Goal: Download file/media

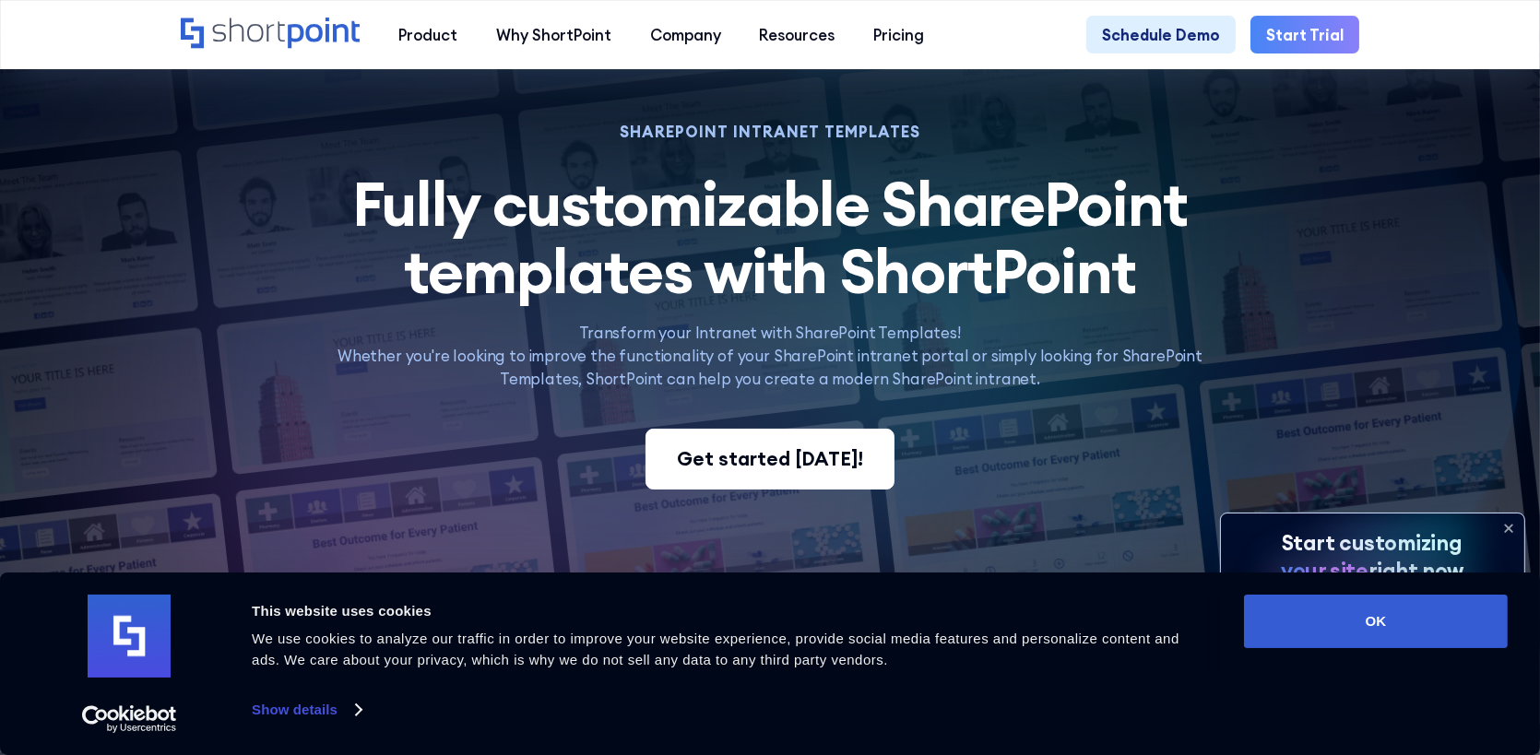
scroll to position [277, 0]
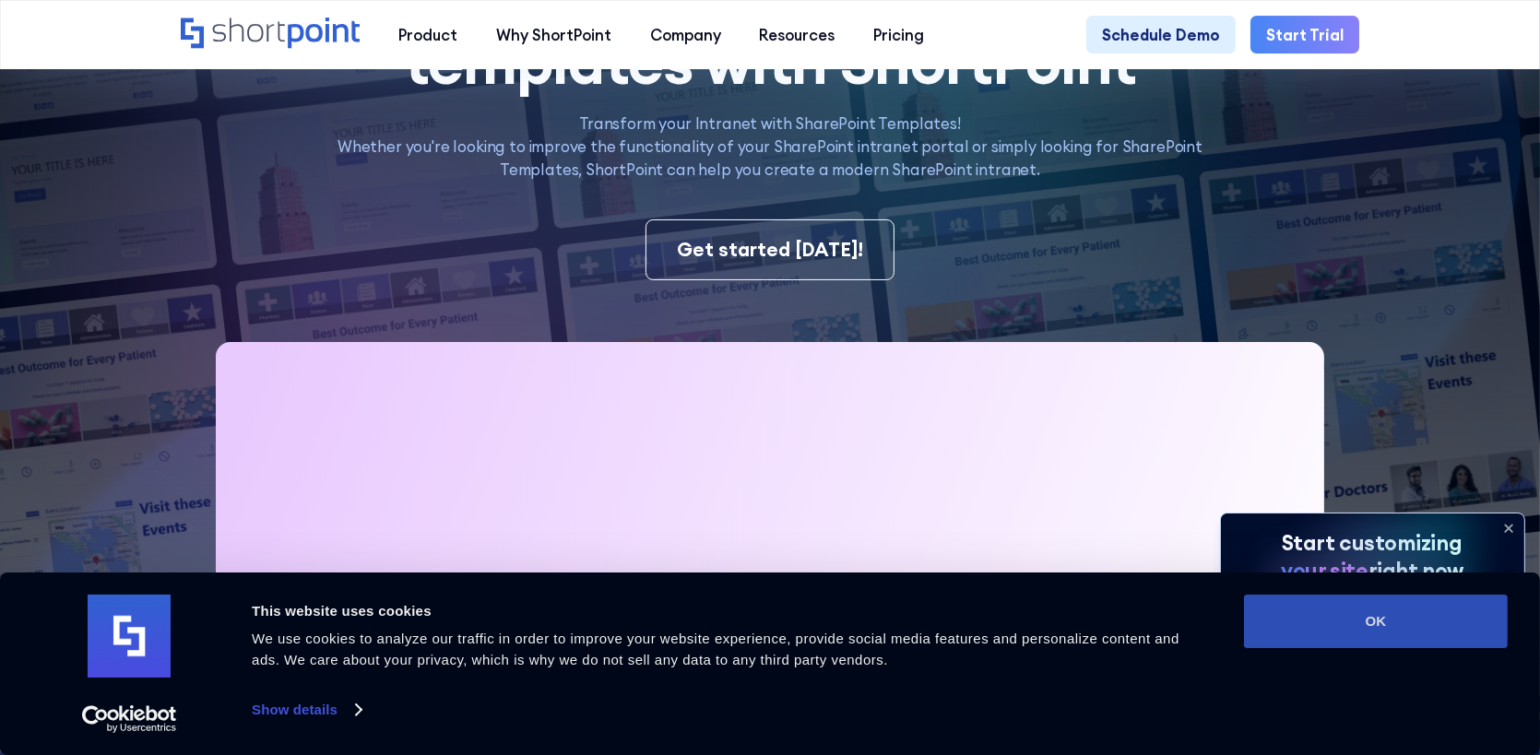
click at [1364, 627] on button "OK" at bounding box center [1376, 621] width 264 height 53
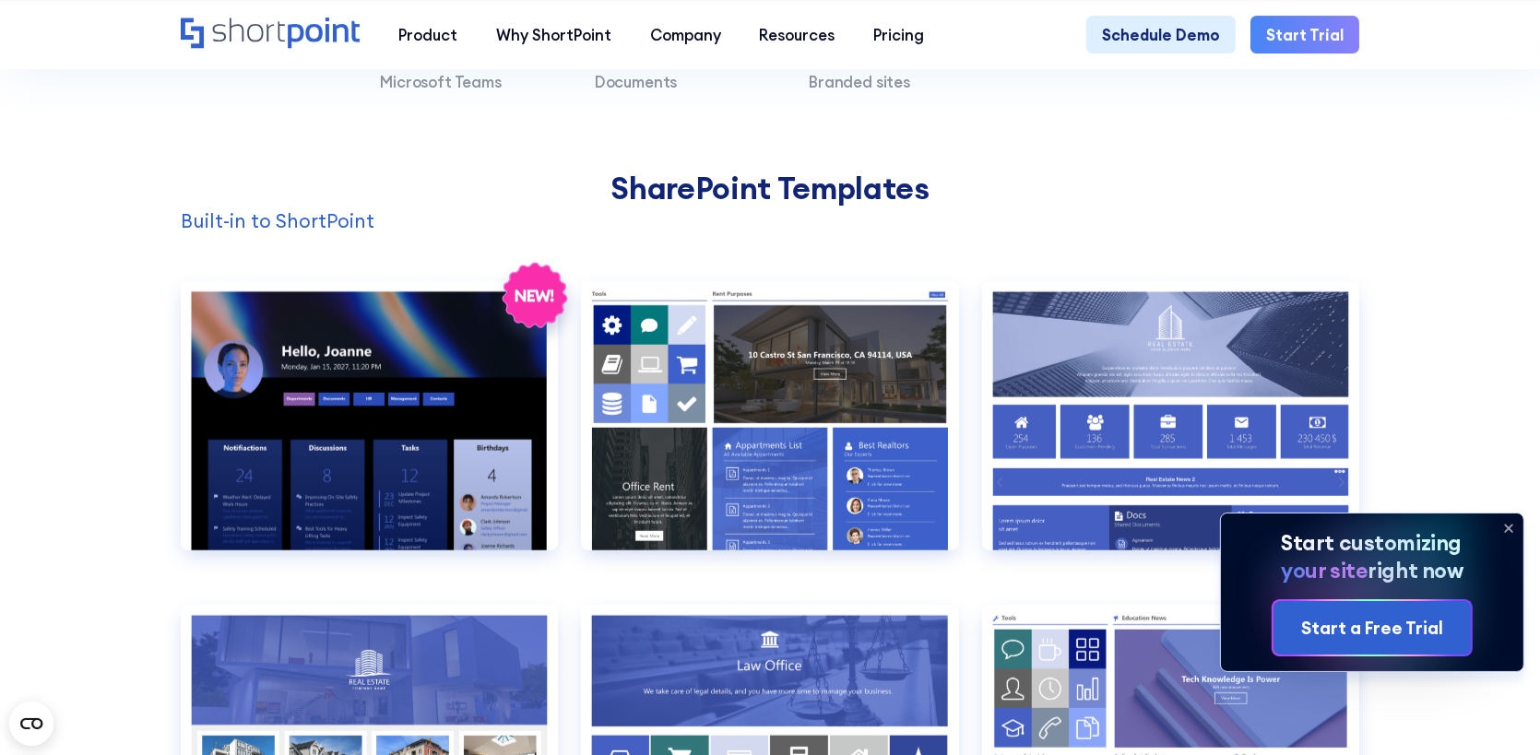
scroll to position [1568, 0]
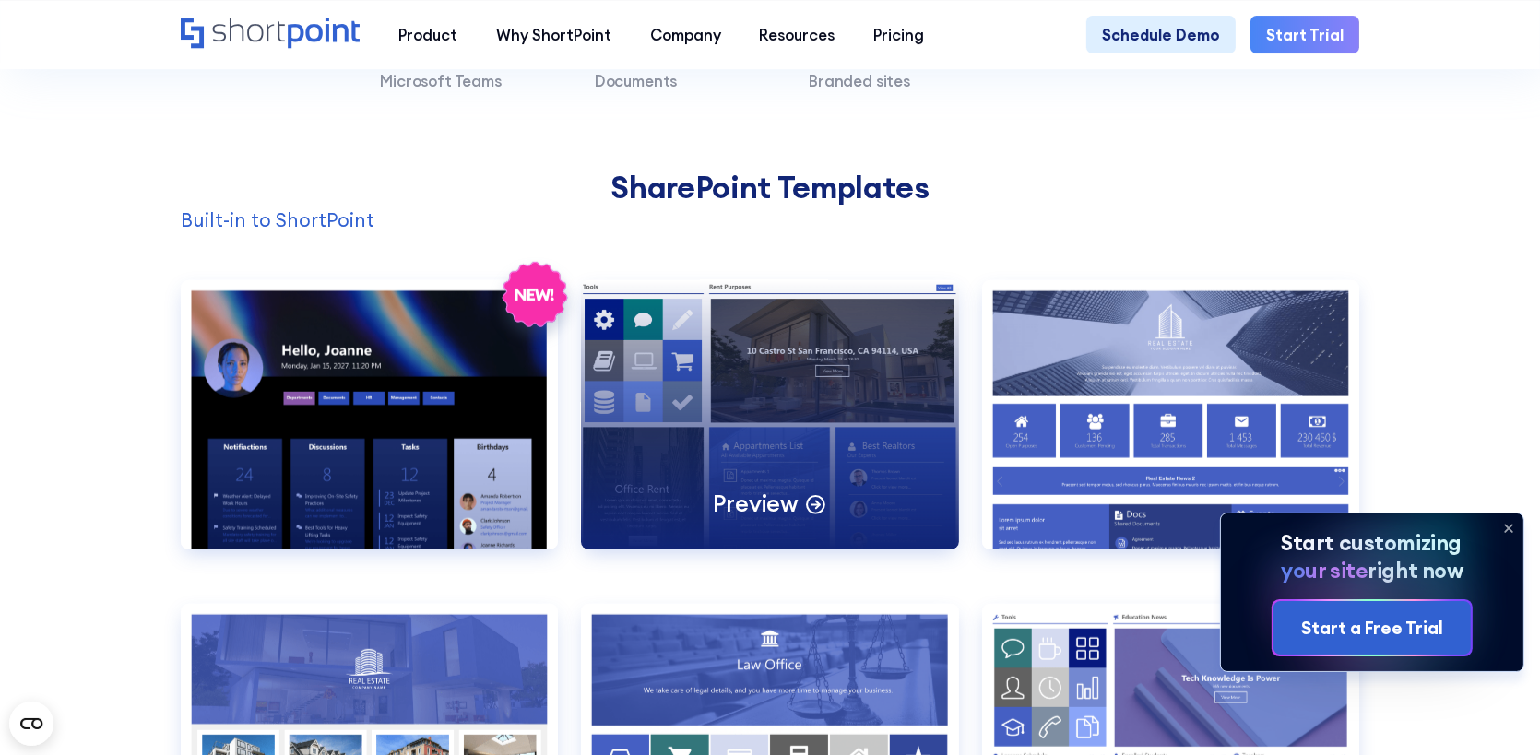
click at [787, 418] on div "Preview" at bounding box center [769, 414] width 377 height 269
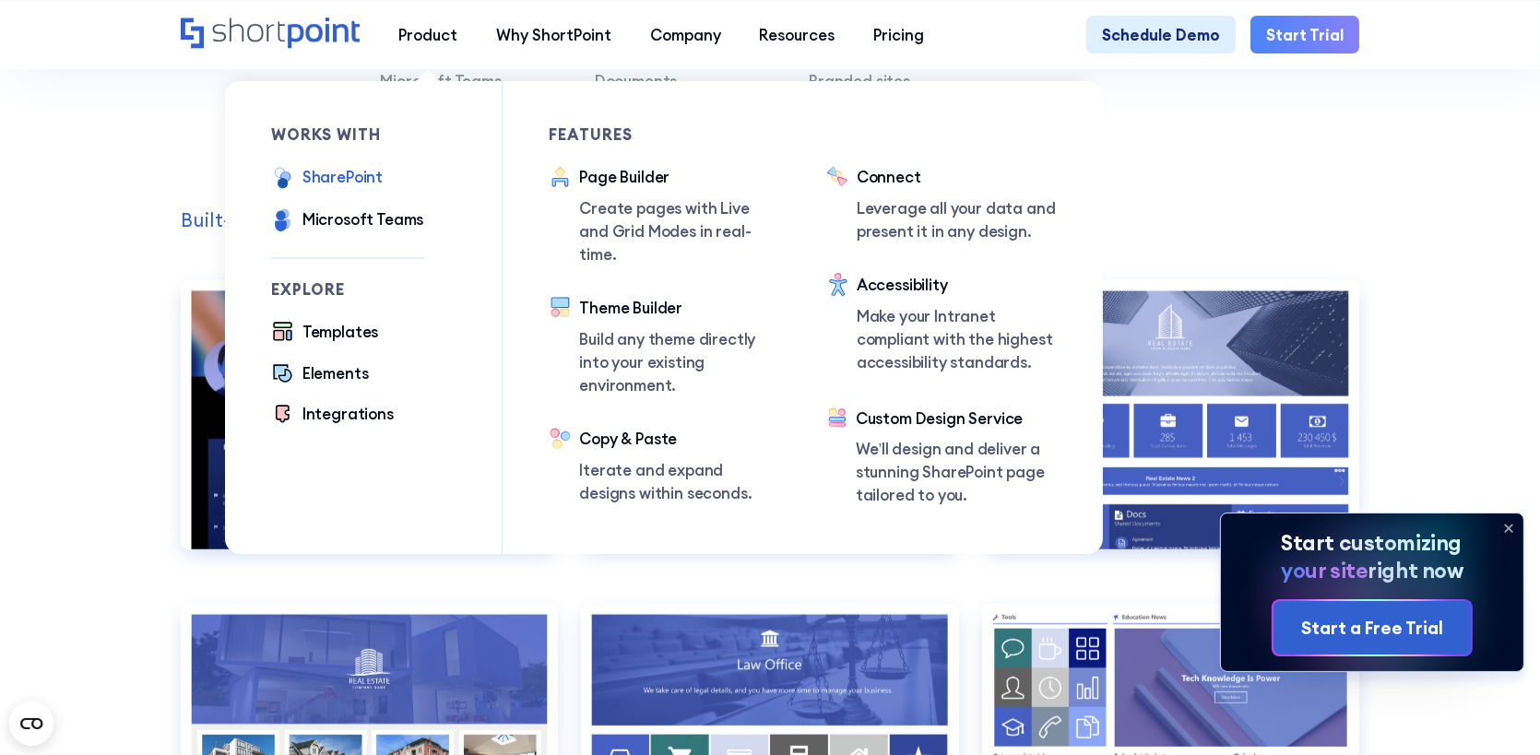
click at [344, 178] on div "SharePoint" at bounding box center [342, 176] width 80 height 23
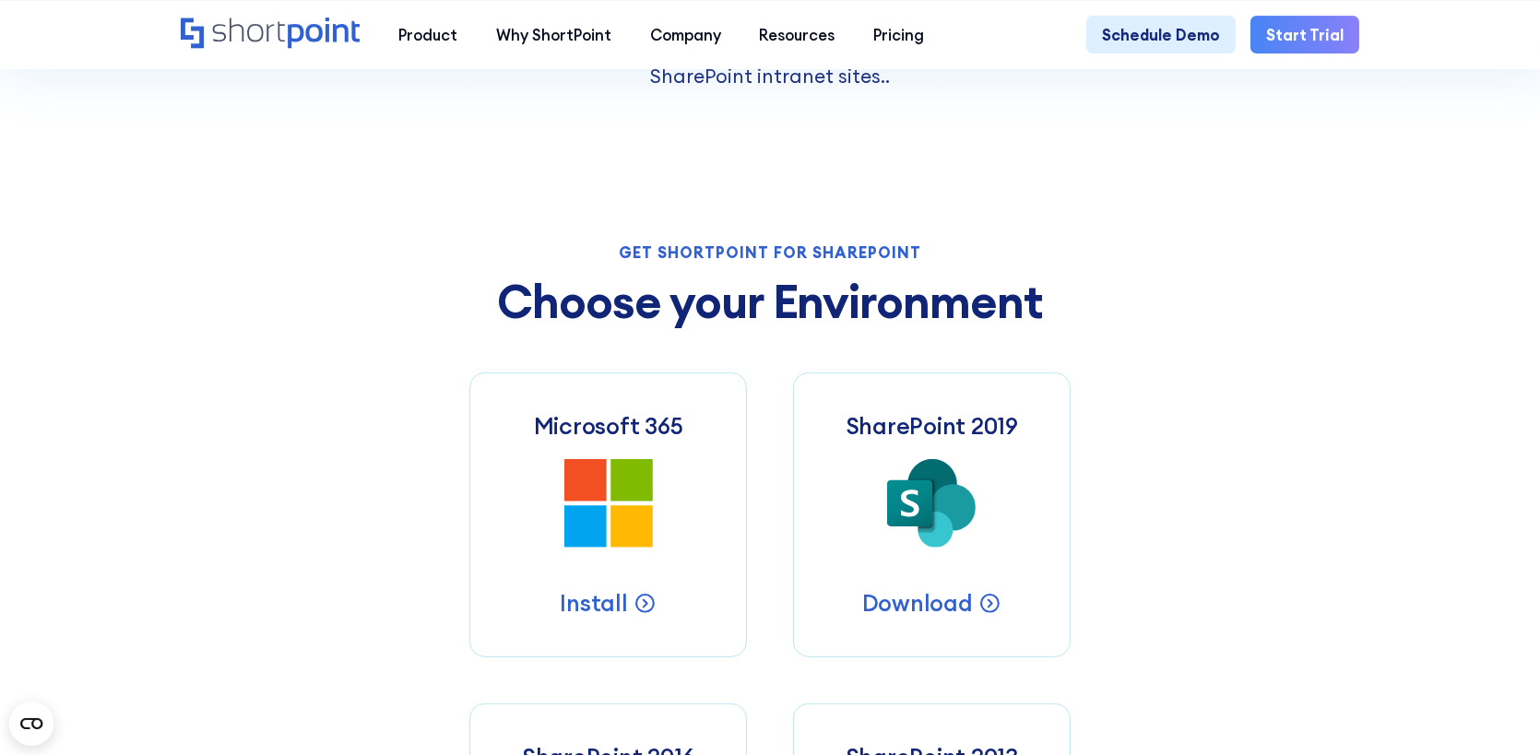
scroll to position [645, 0]
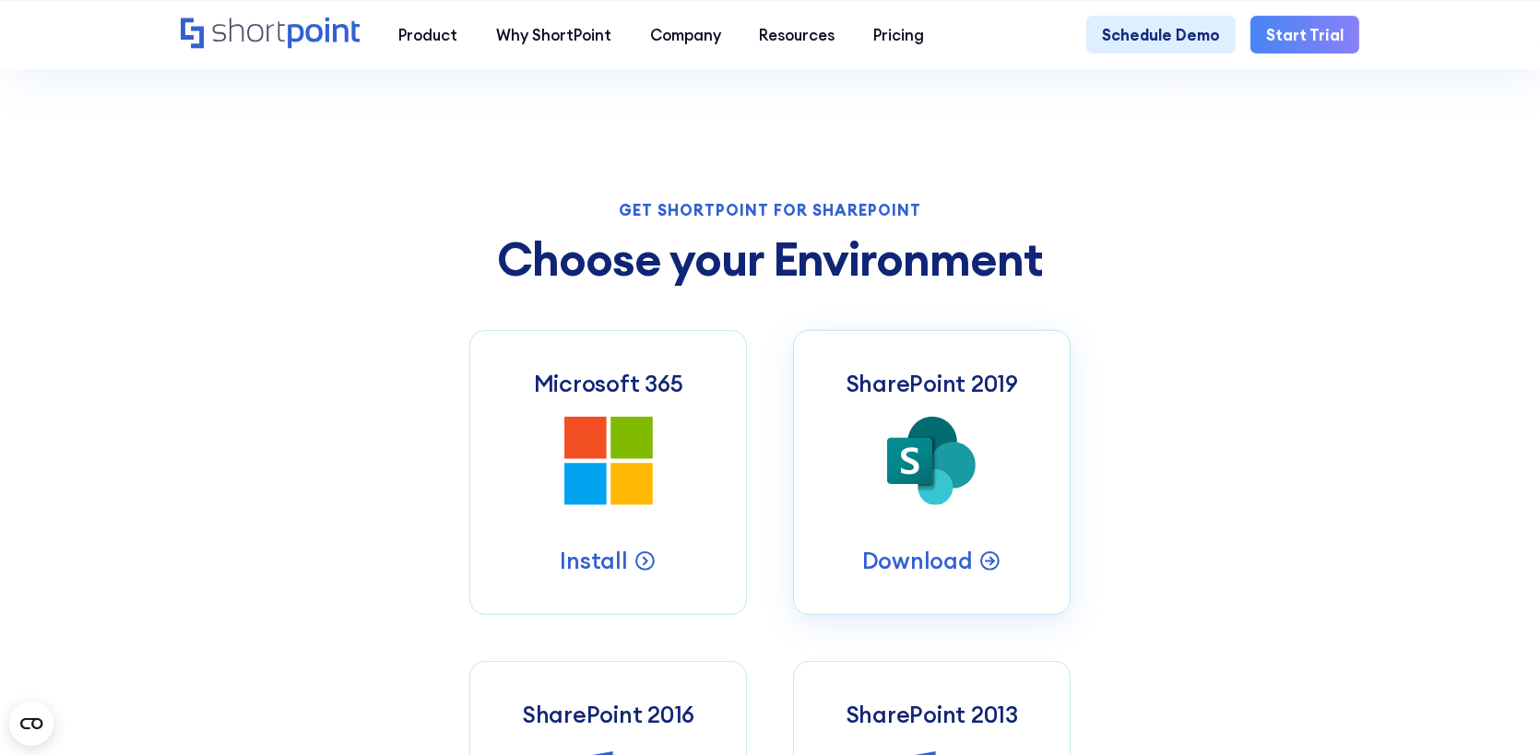
click at [921, 539] on link "SharePoint 2019 SharePoint 2019 Server Intranets Download" at bounding box center [932, 472] width 278 height 285
click at [908, 568] on p "Download" at bounding box center [917, 561] width 111 height 30
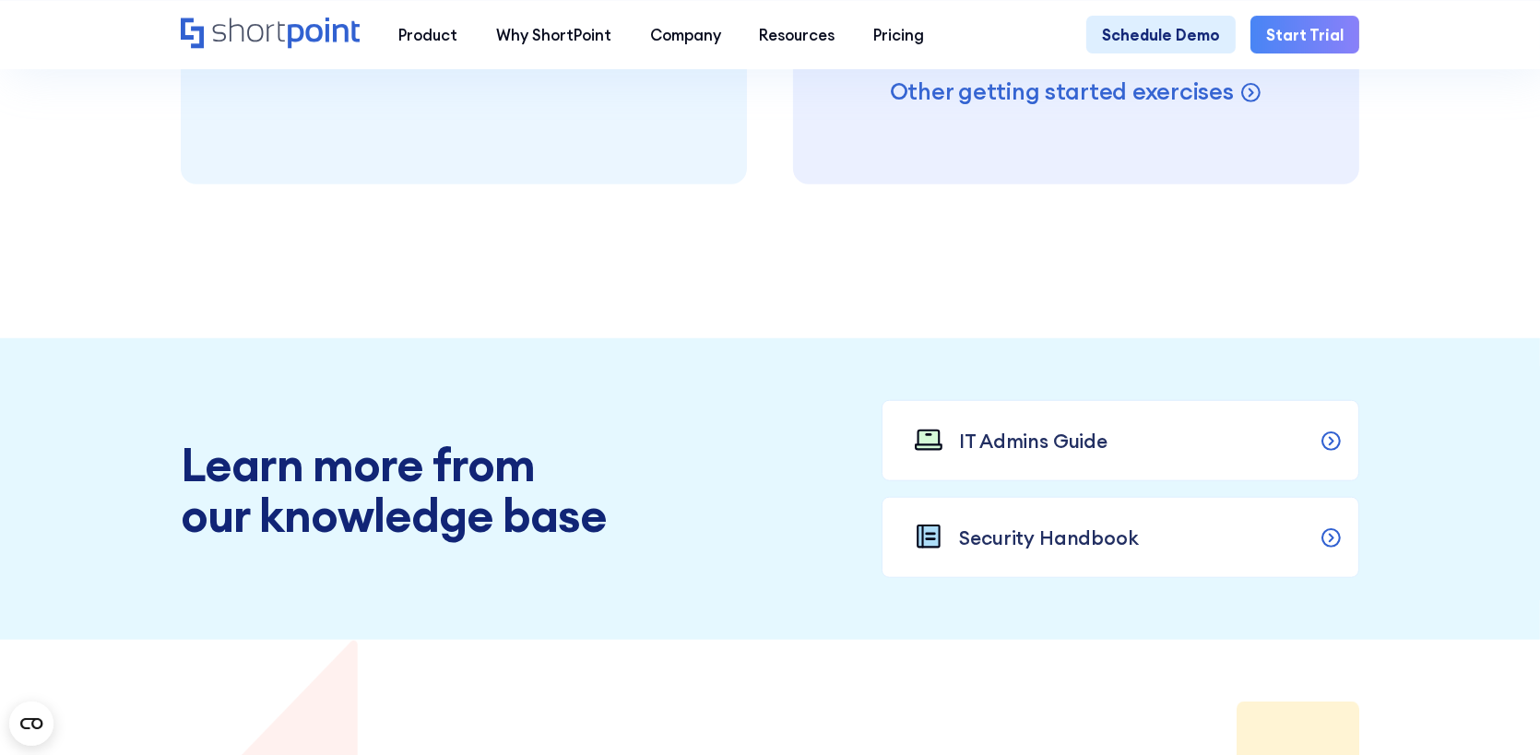
scroll to position [1959, 0]
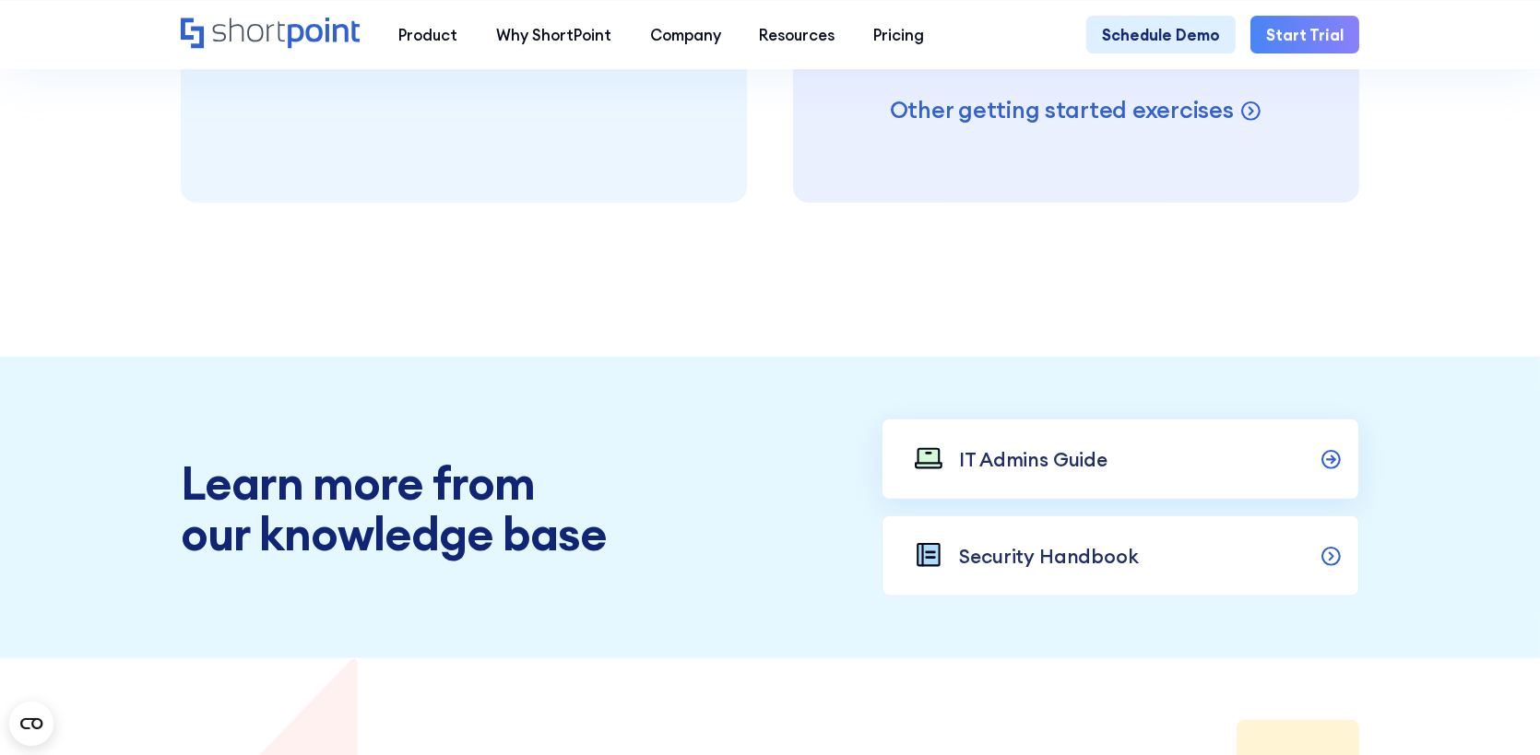
click at [935, 473] on icon at bounding box center [928, 458] width 30 height 30
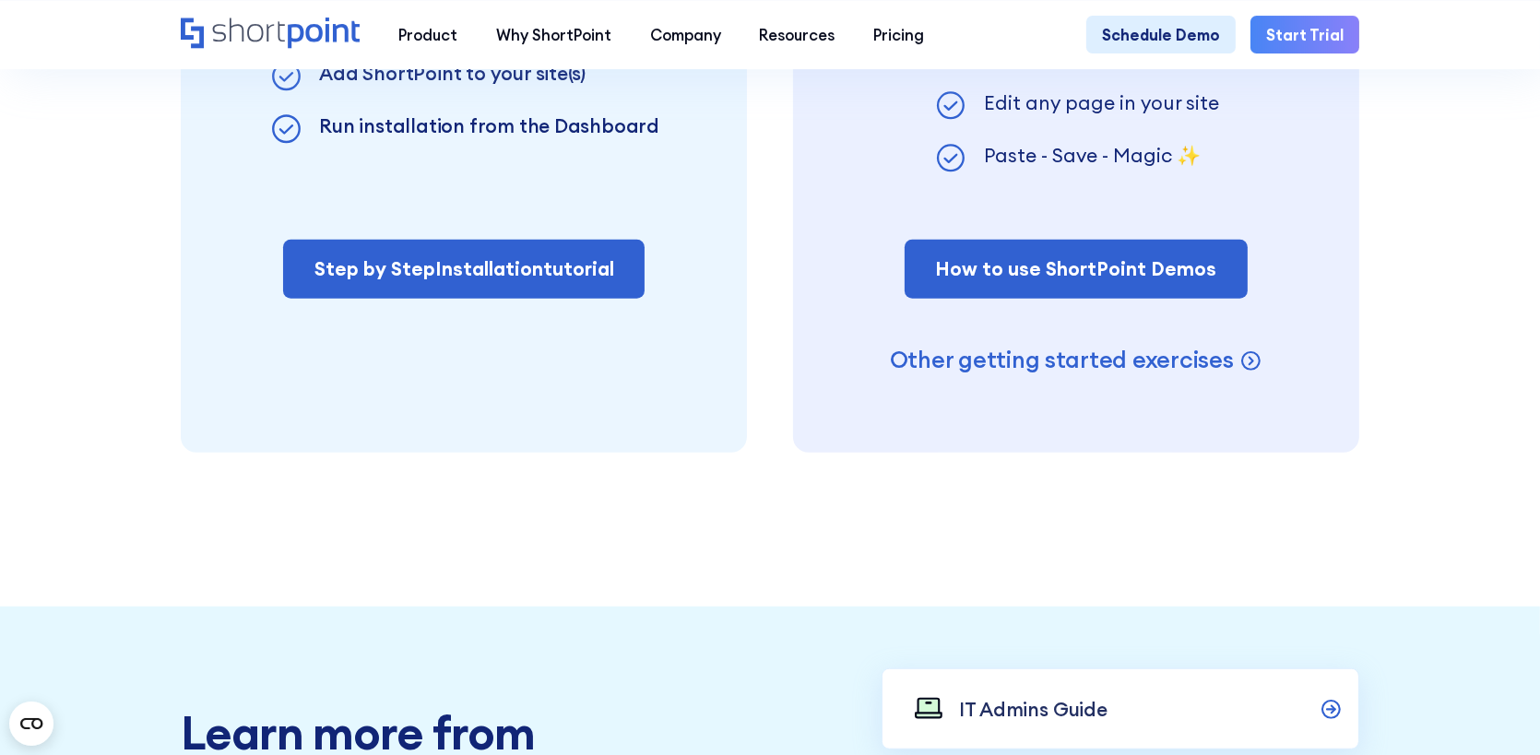
scroll to position [1313, 0]
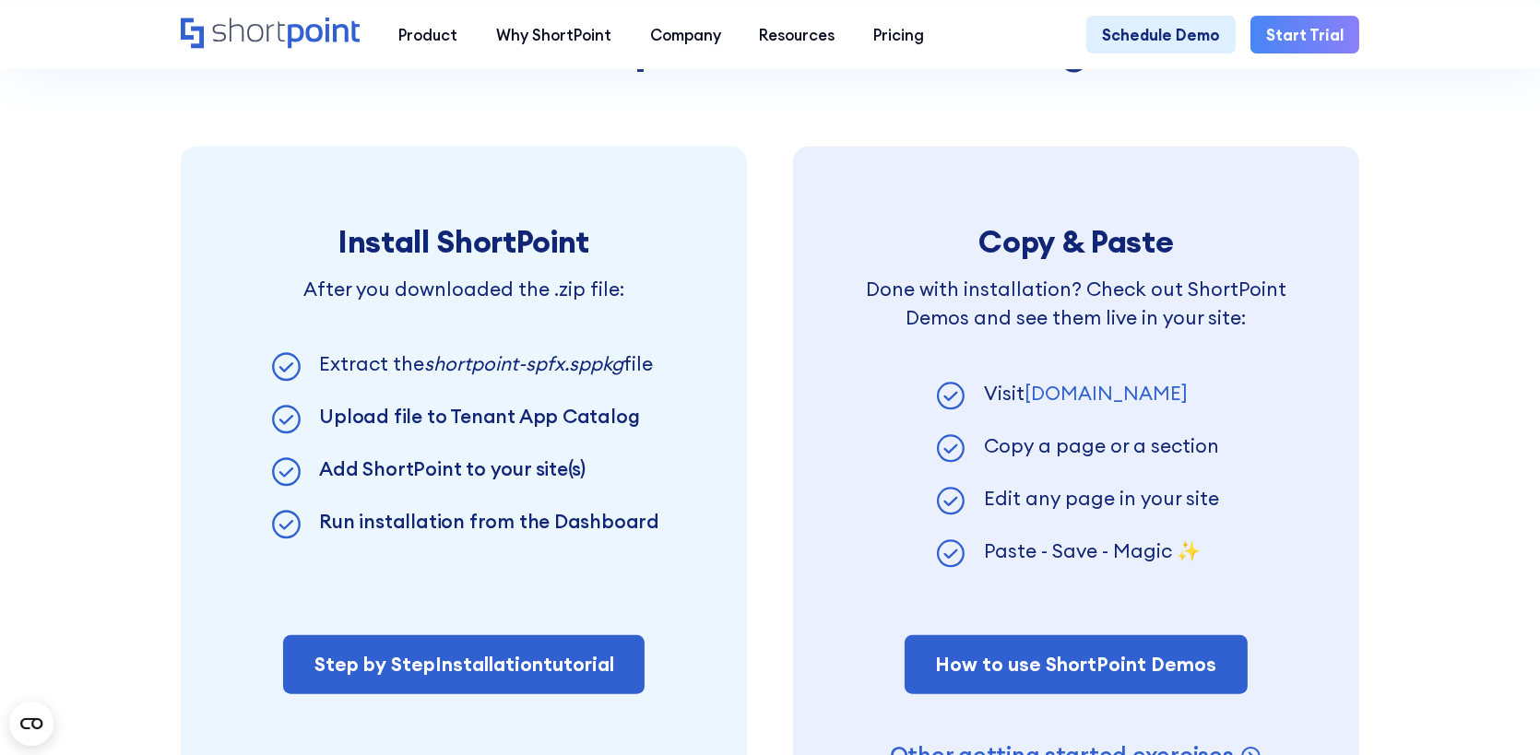
click at [1062, 406] on link "demos.shortpoint.com" at bounding box center [1105, 393] width 163 height 25
